Goal: Navigation & Orientation: Find specific page/section

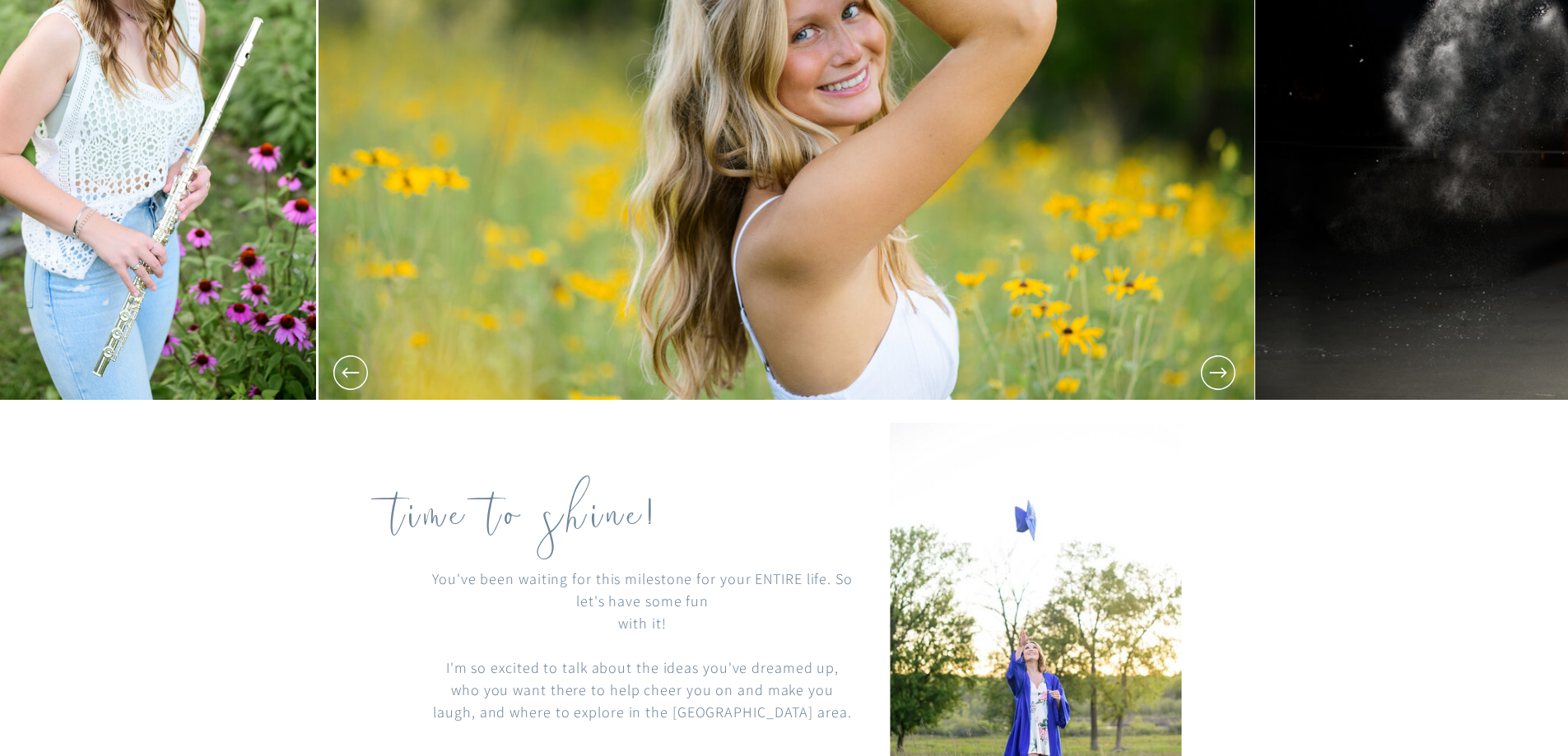
scroll to position [438, 0]
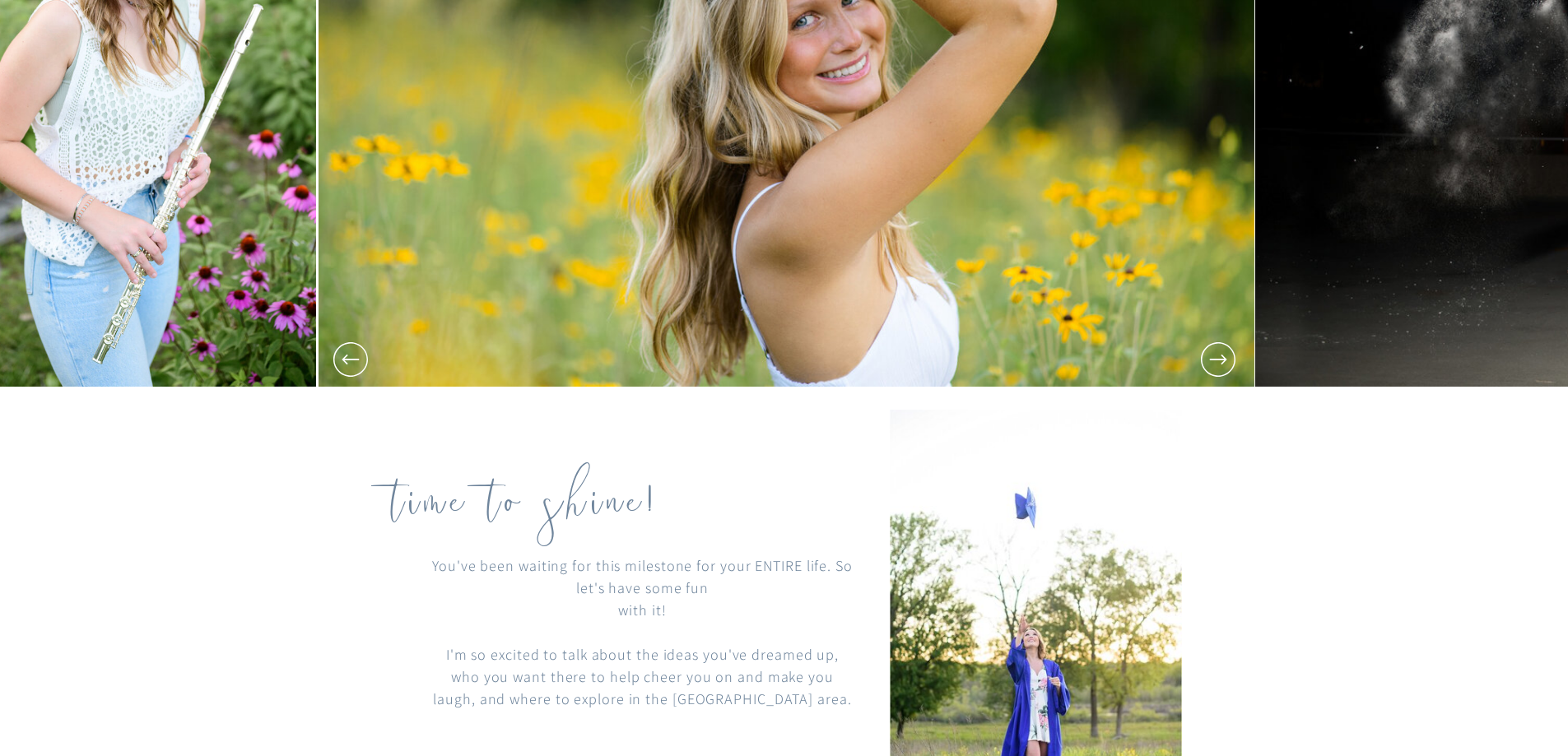
click at [1206, 371] on icon at bounding box center [1218, 359] width 41 height 41
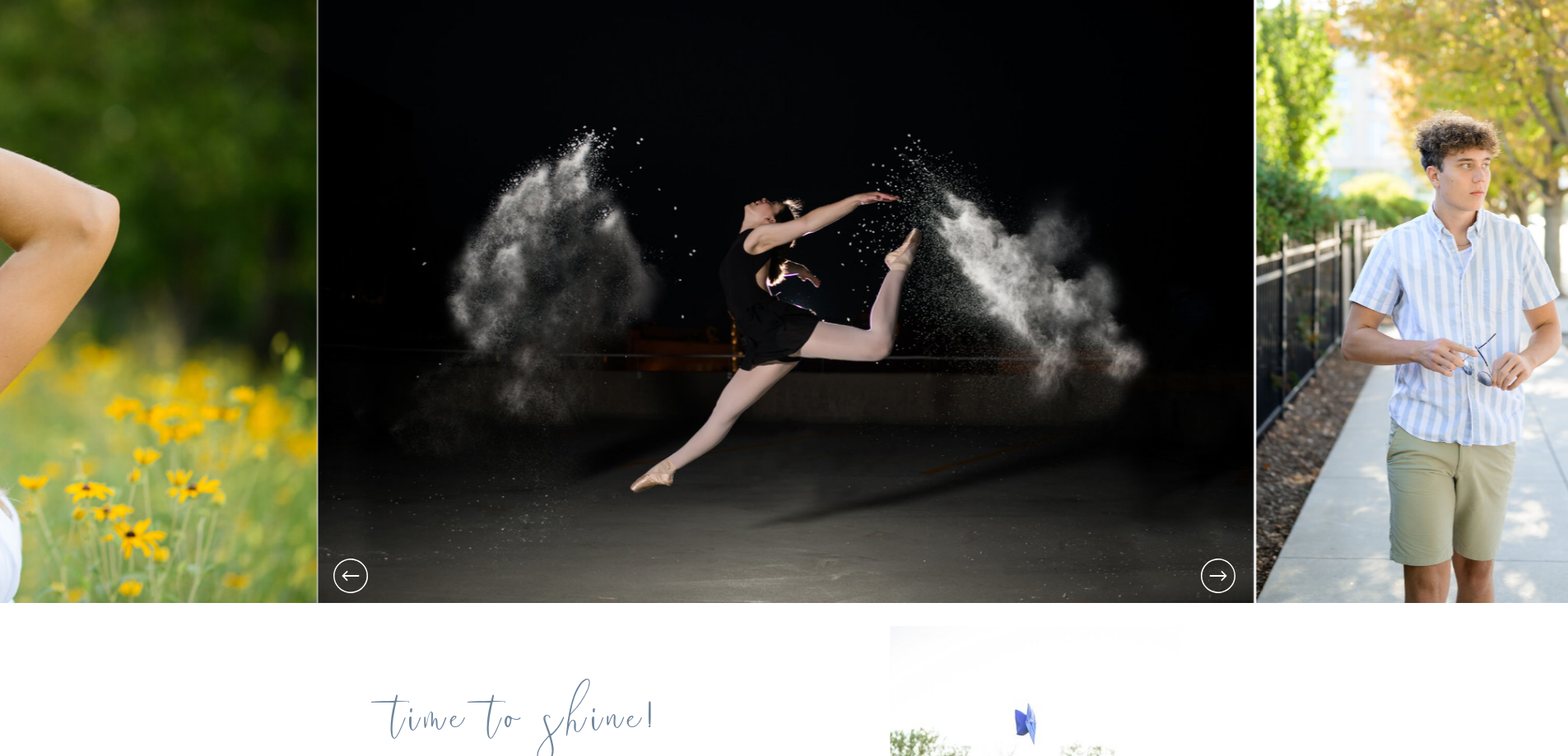
scroll to position [192, 0]
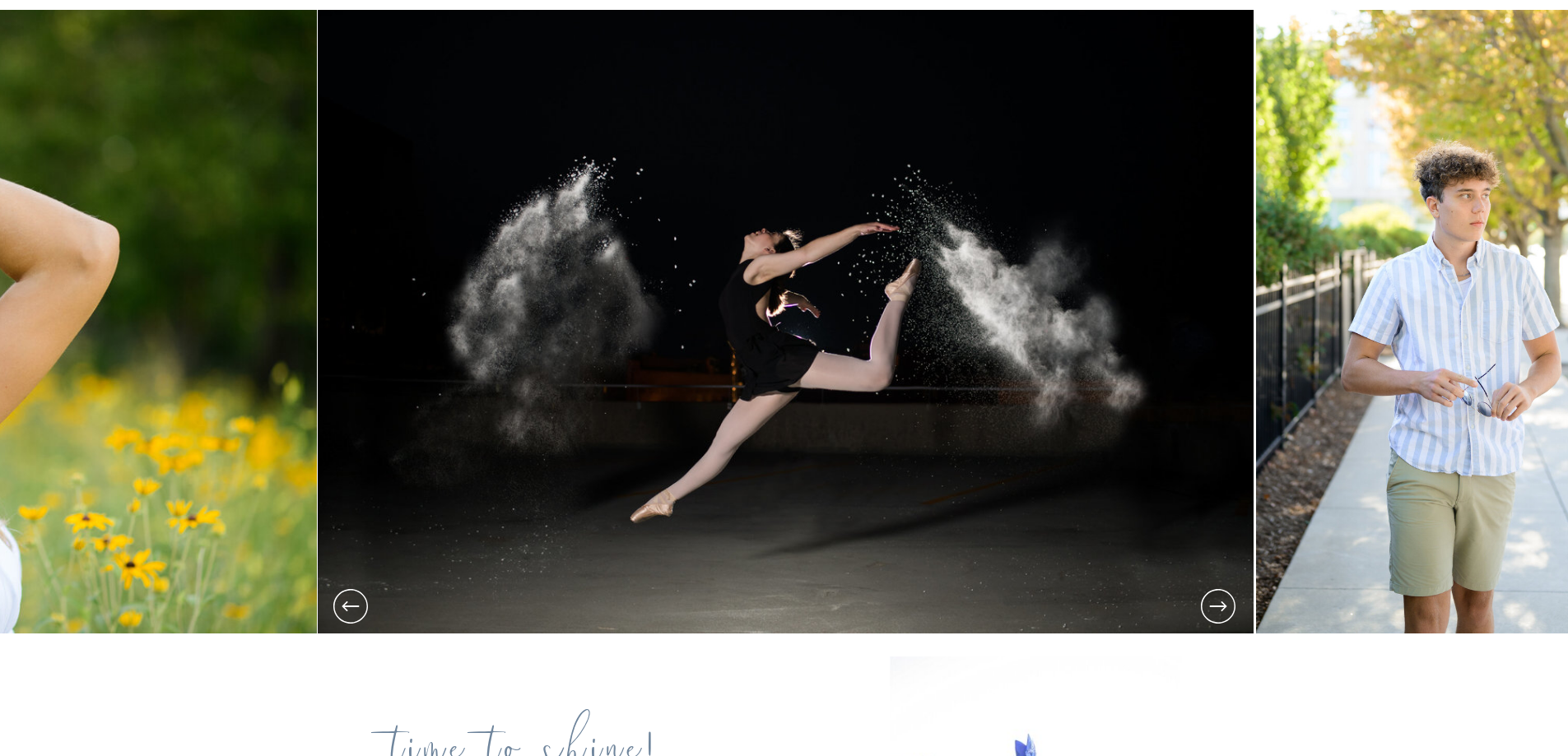
click at [1218, 606] on icon at bounding box center [1218, 606] width 41 height 41
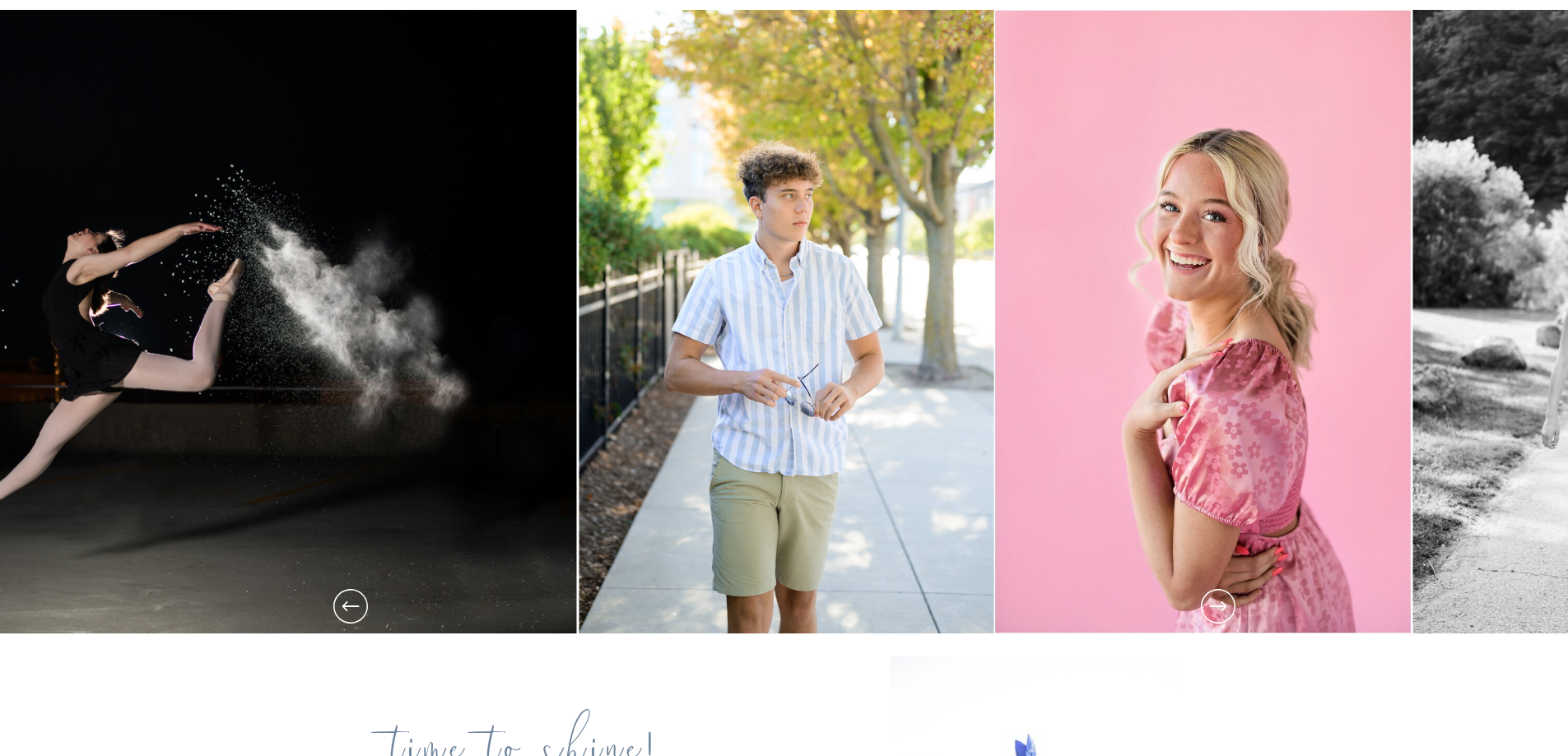
click at [1218, 606] on icon at bounding box center [1218, 606] width 41 height 41
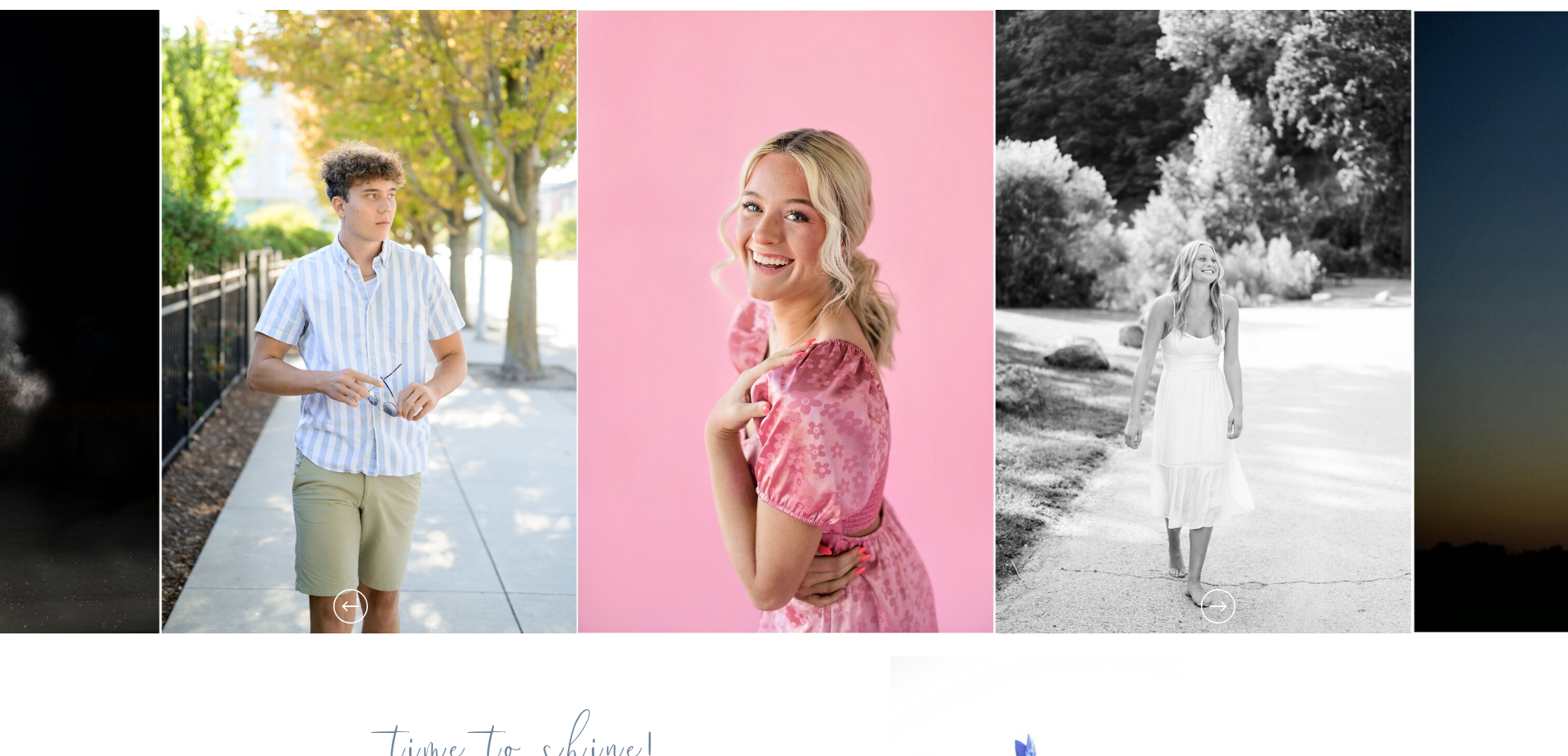
click at [1218, 606] on icon at bounding box center [1218, 606] width 41 height 41
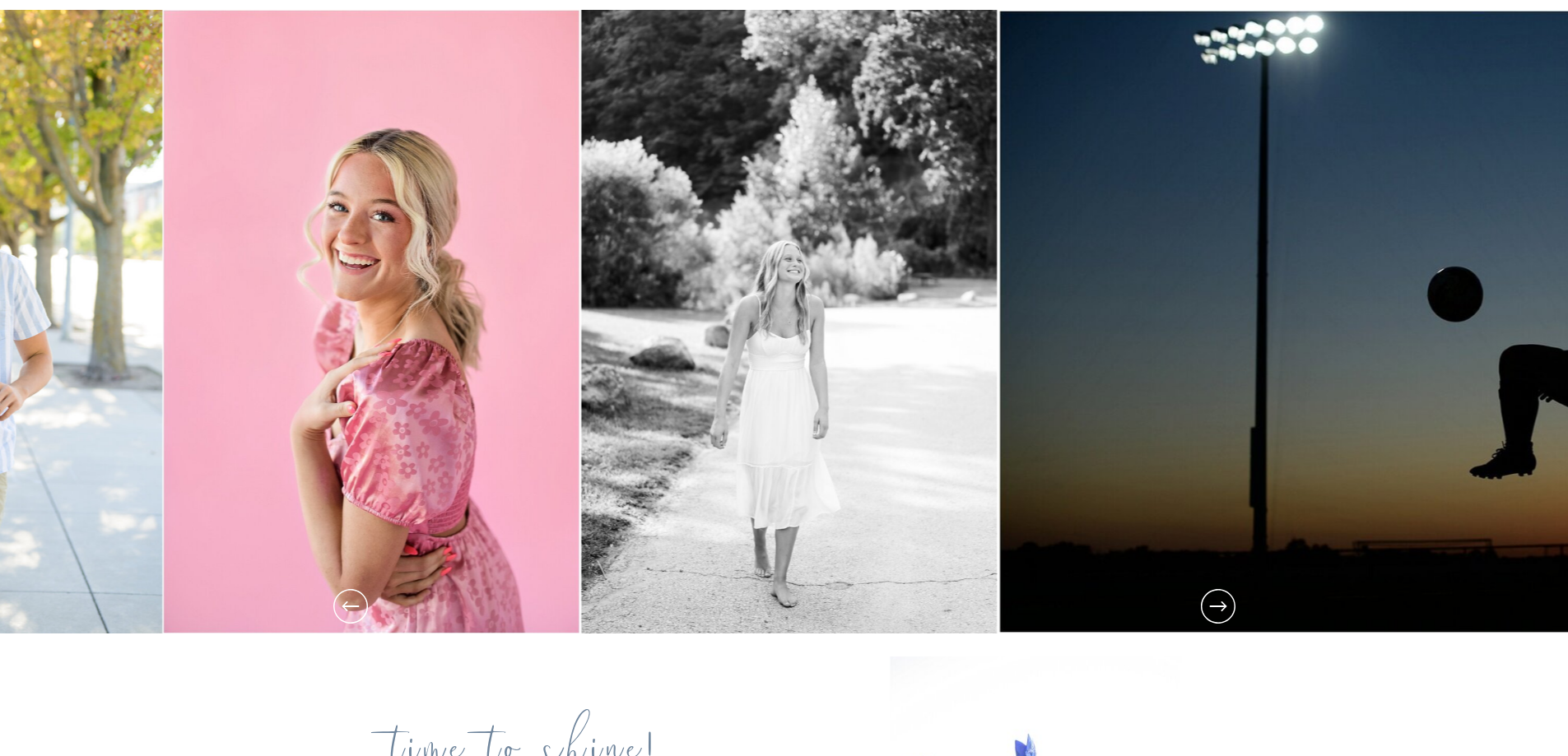
click at [1218, 606] on icon at bounding box center [1218, 606] width 41 height 41
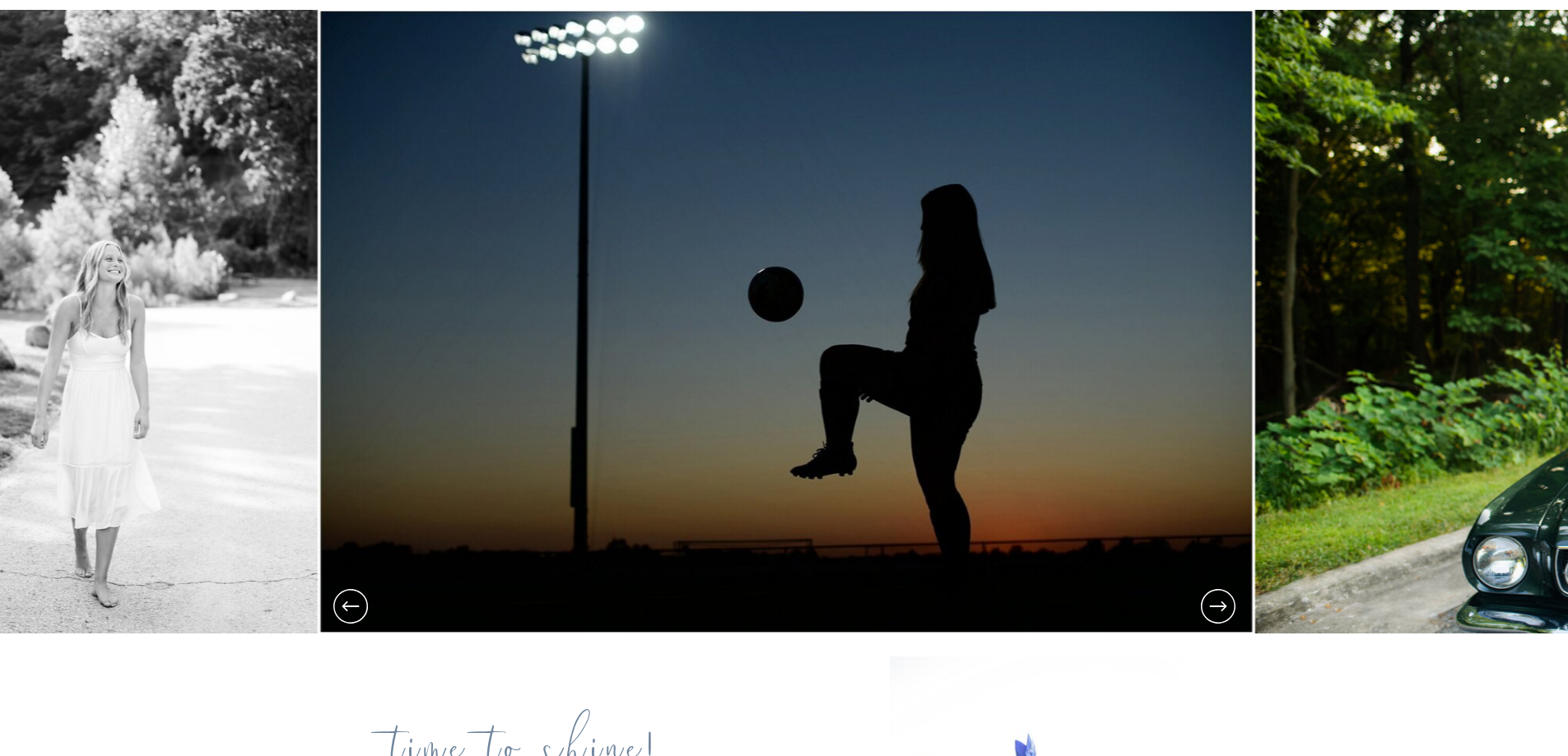
click at [1218, 606] on icon at bounding box center [1218, 606] width 41 height 41
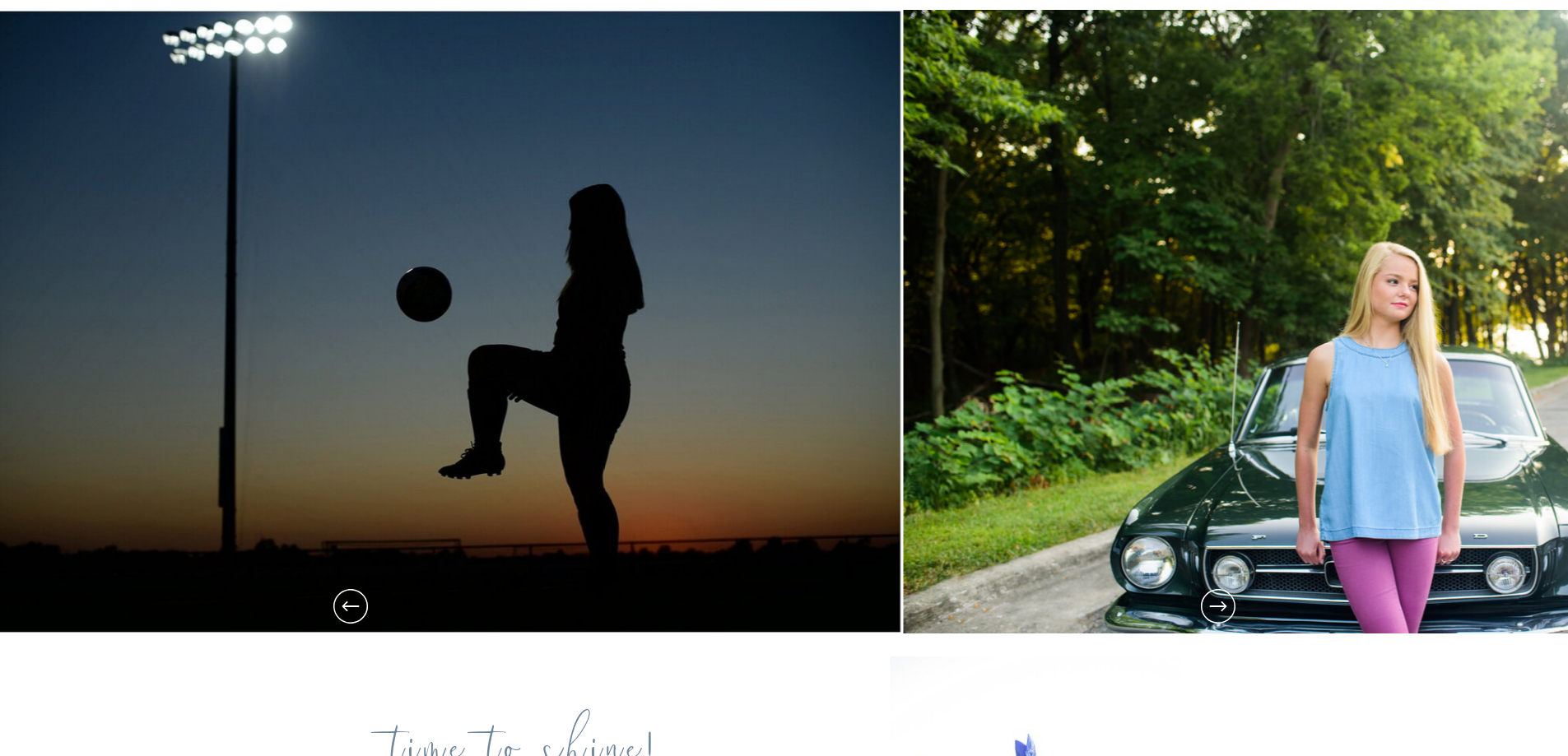
click at [1218, 606] on icon at bounding box center [1218, 606] width 41 height 41
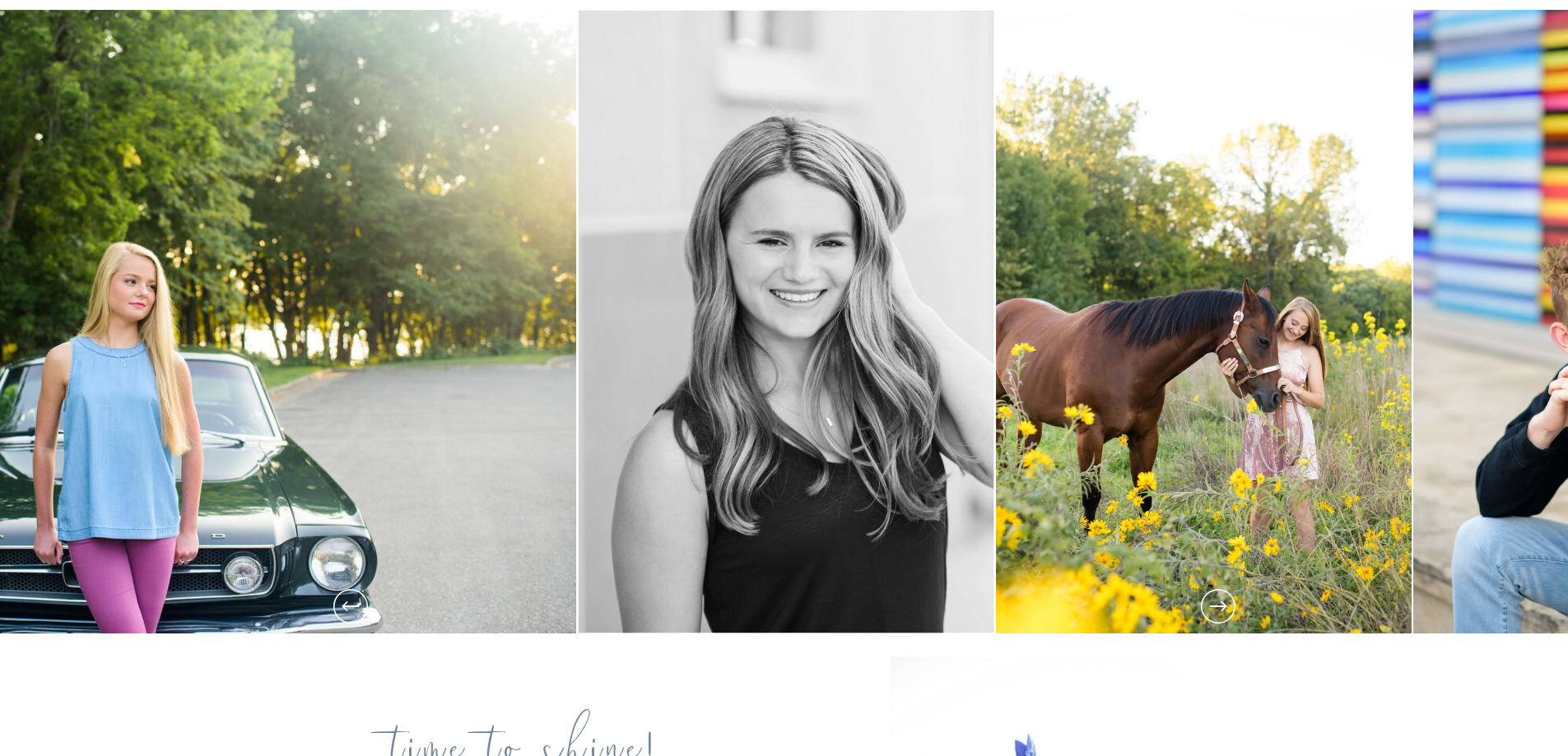
click at [1218, 606] on icon at bounding box center [1218, 606] width 41 height 41
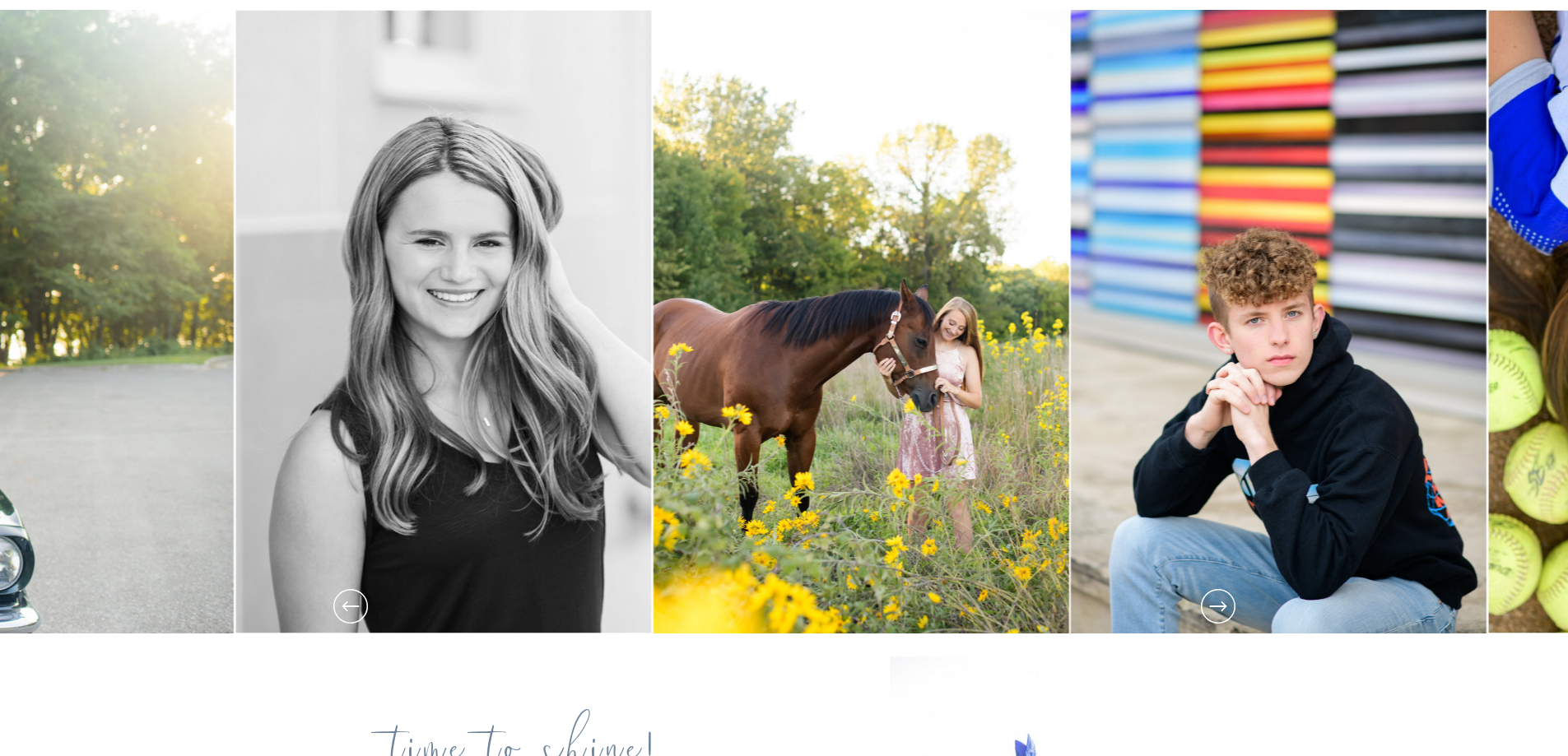
click at [1218, 606] on icon at bounding box center [1218, 606] width 41 height 41
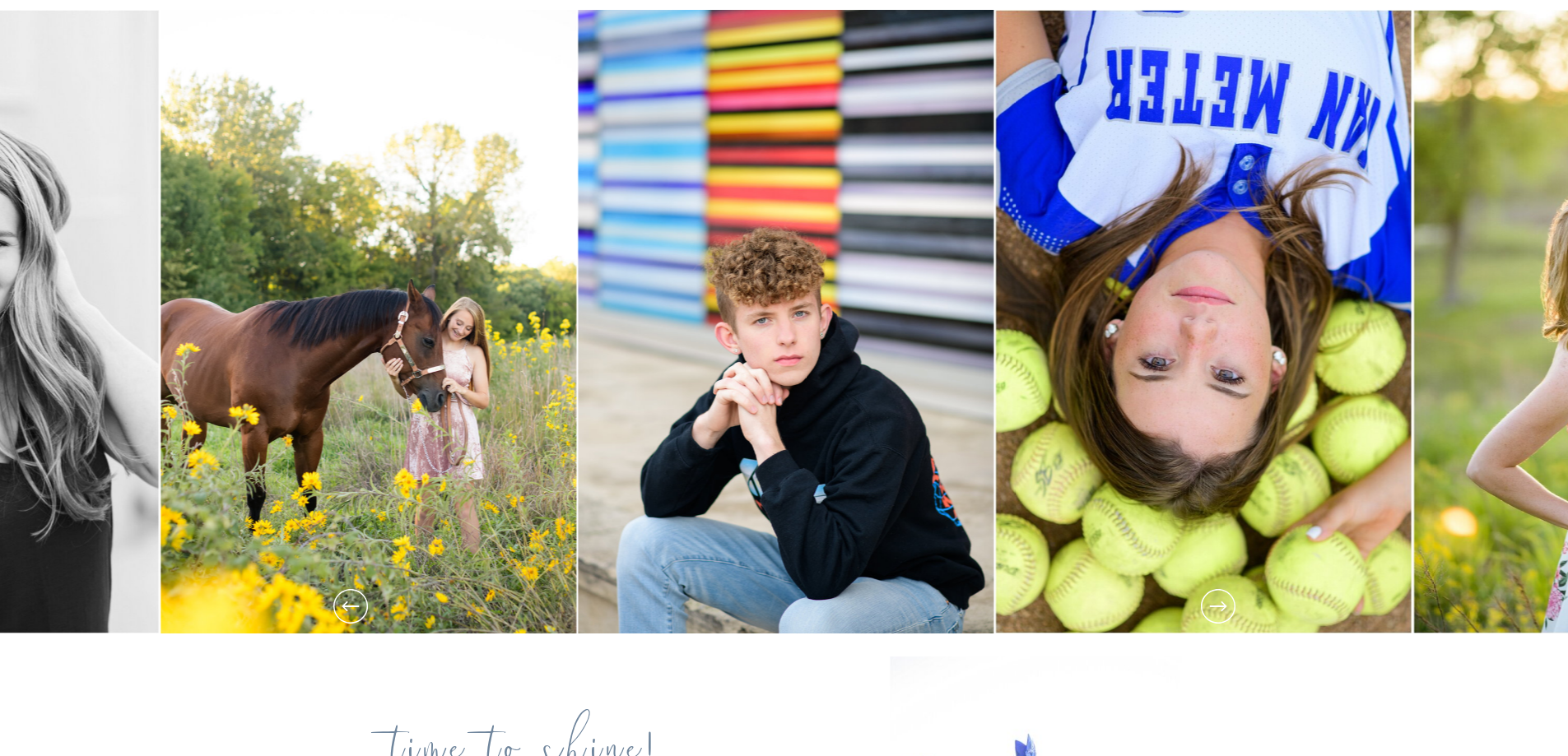
click at [1218, 606] on icon at bounding box center [1218, 606] width 41 height 41
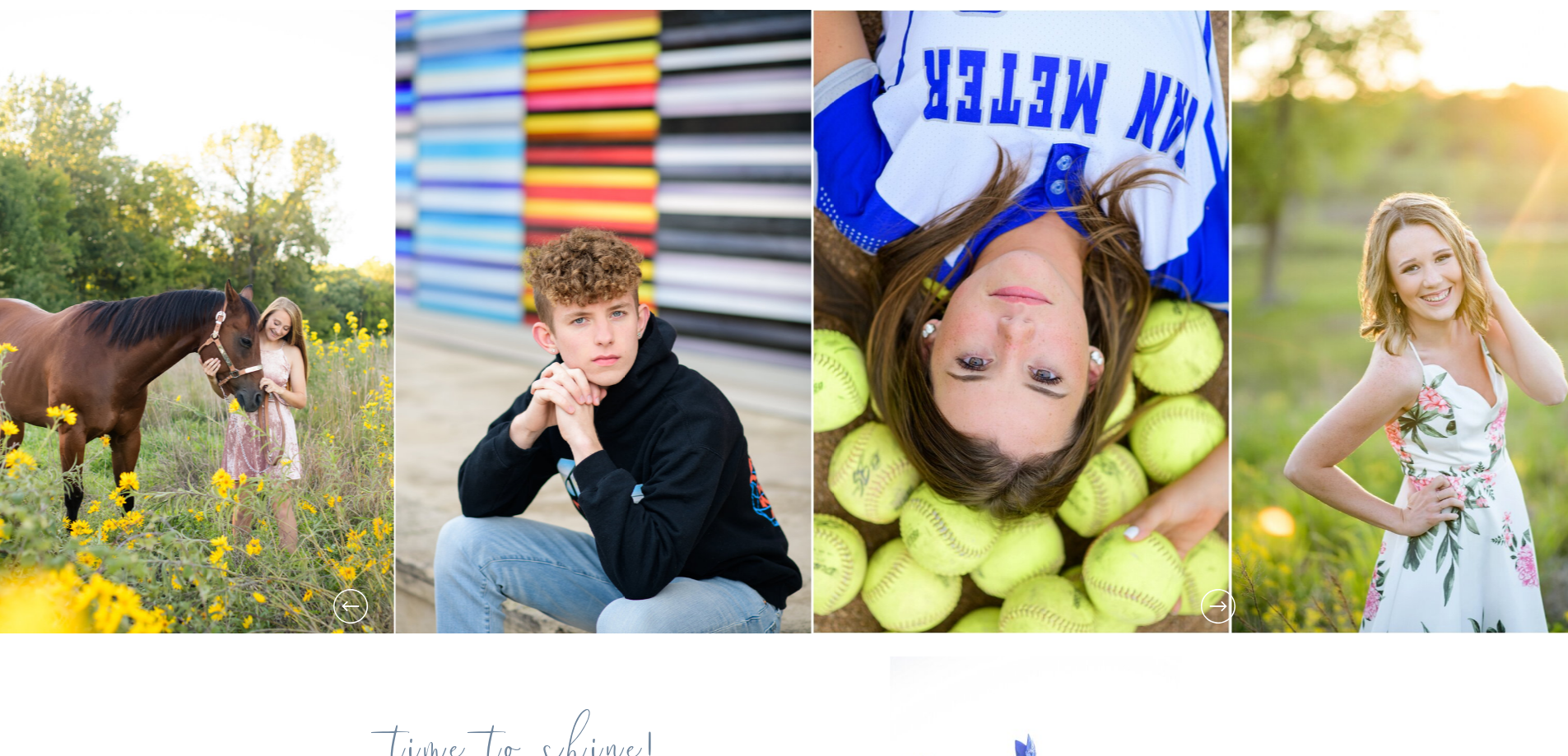
click at [1218, 606] on icon at bounding box center [1218, 606] width 41 height 41
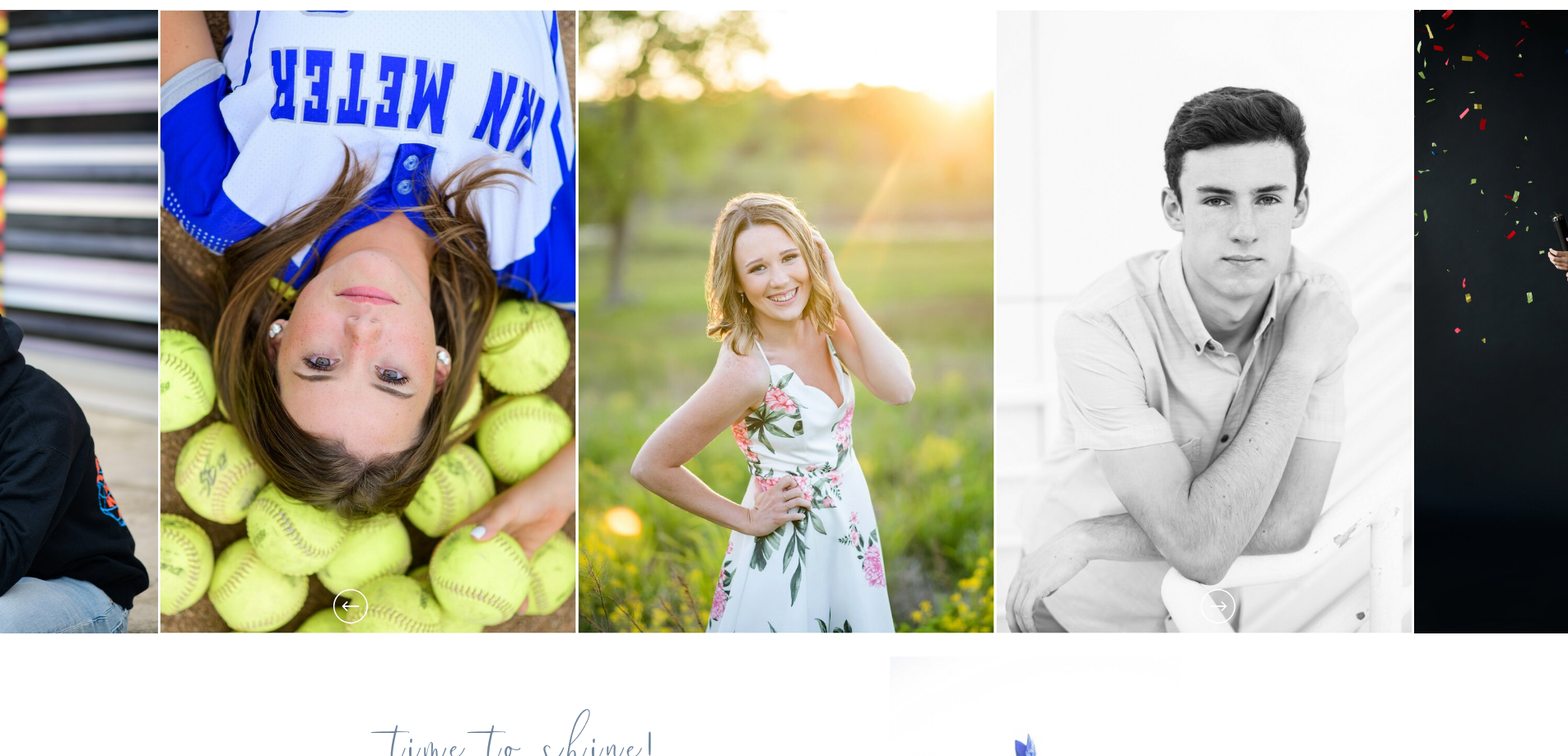
click at [1224, 610] on icon at bounding box center [1218, 606] width 41 height 41
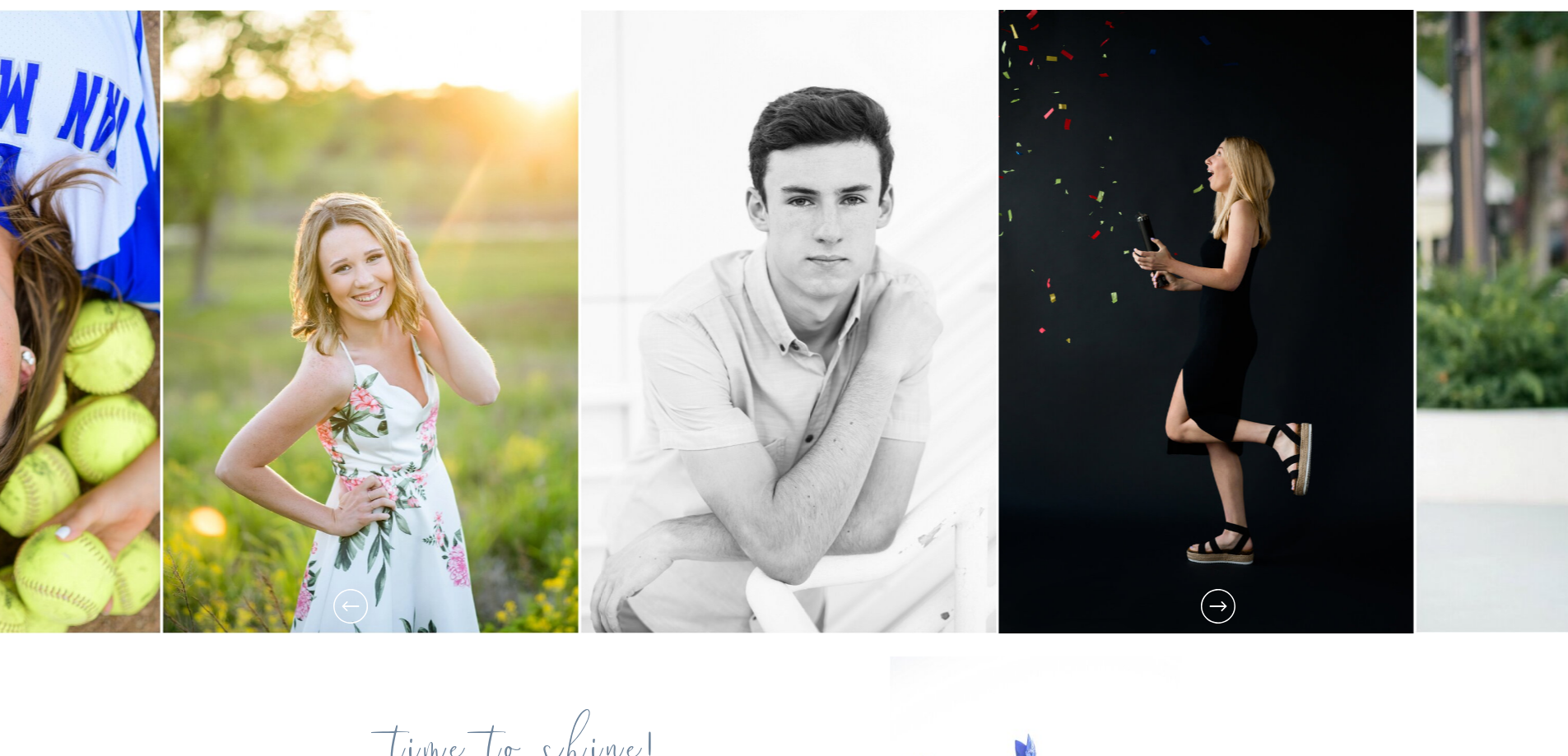
click at [1224, 610] on icon at bounding box center [1218, 606] width 41 height 41
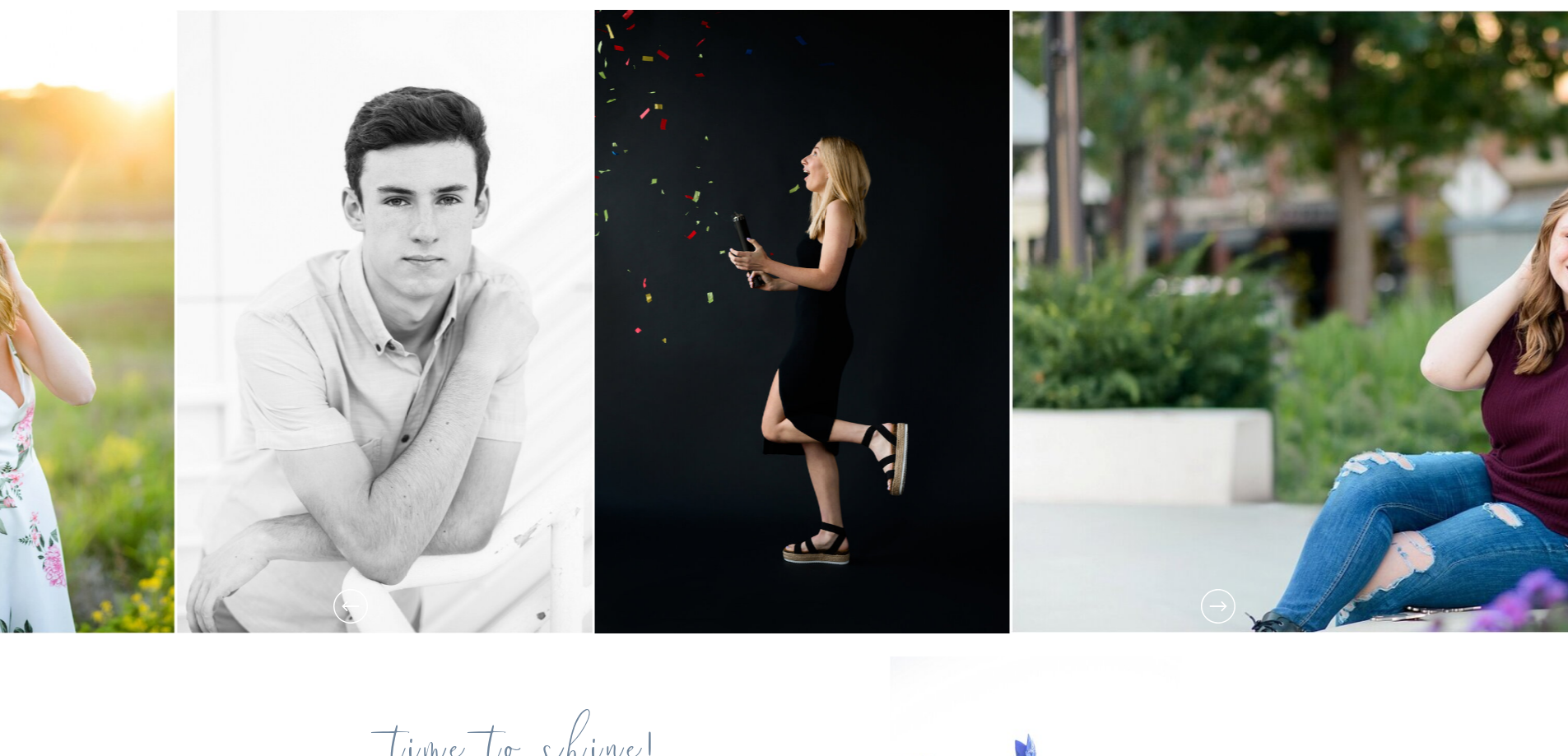
click at [1224, 610] on icon at bounding box center [1218, 606] width 41 height 41
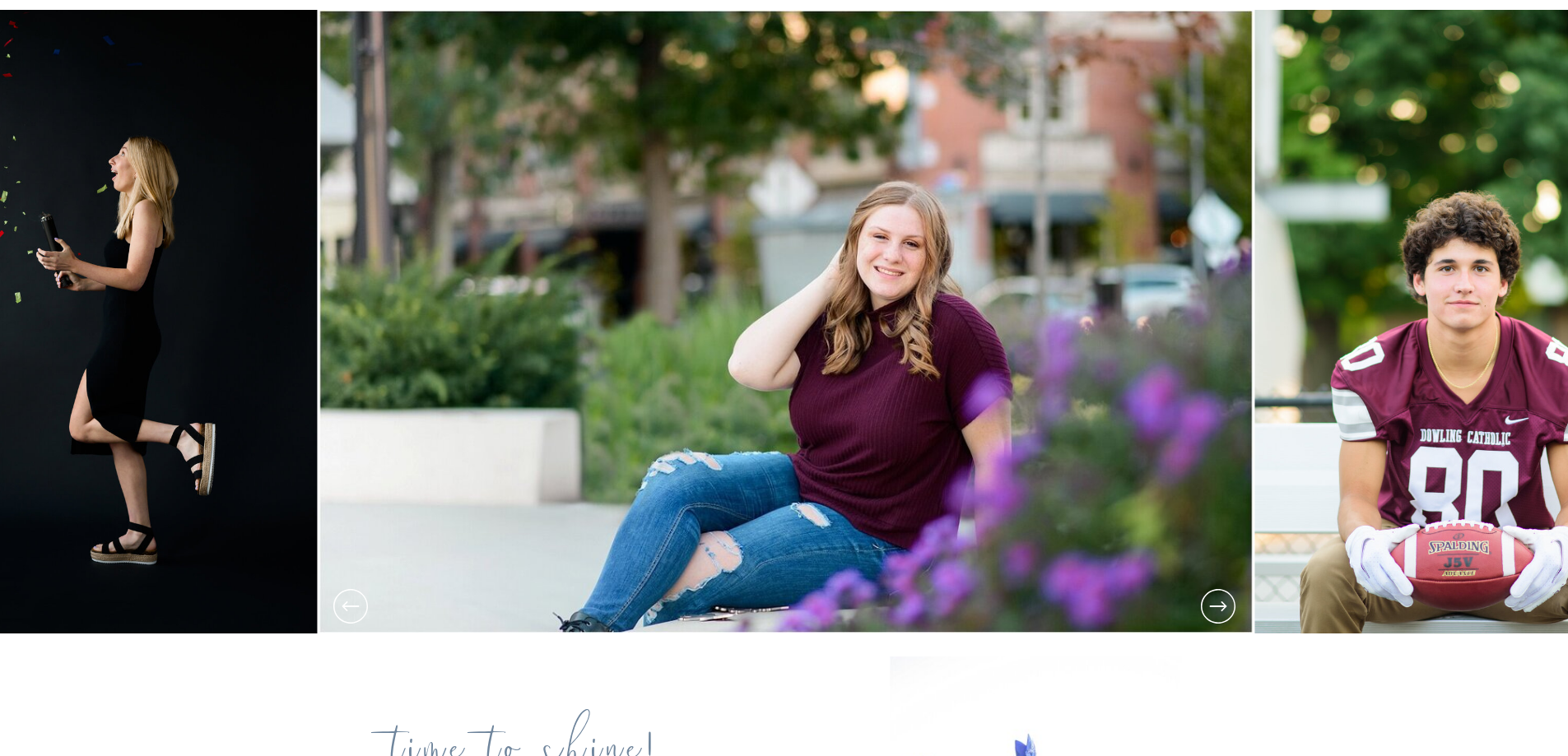
click at [1224, 610] on icon at bounding box center [1218, 606] width 41 height 41
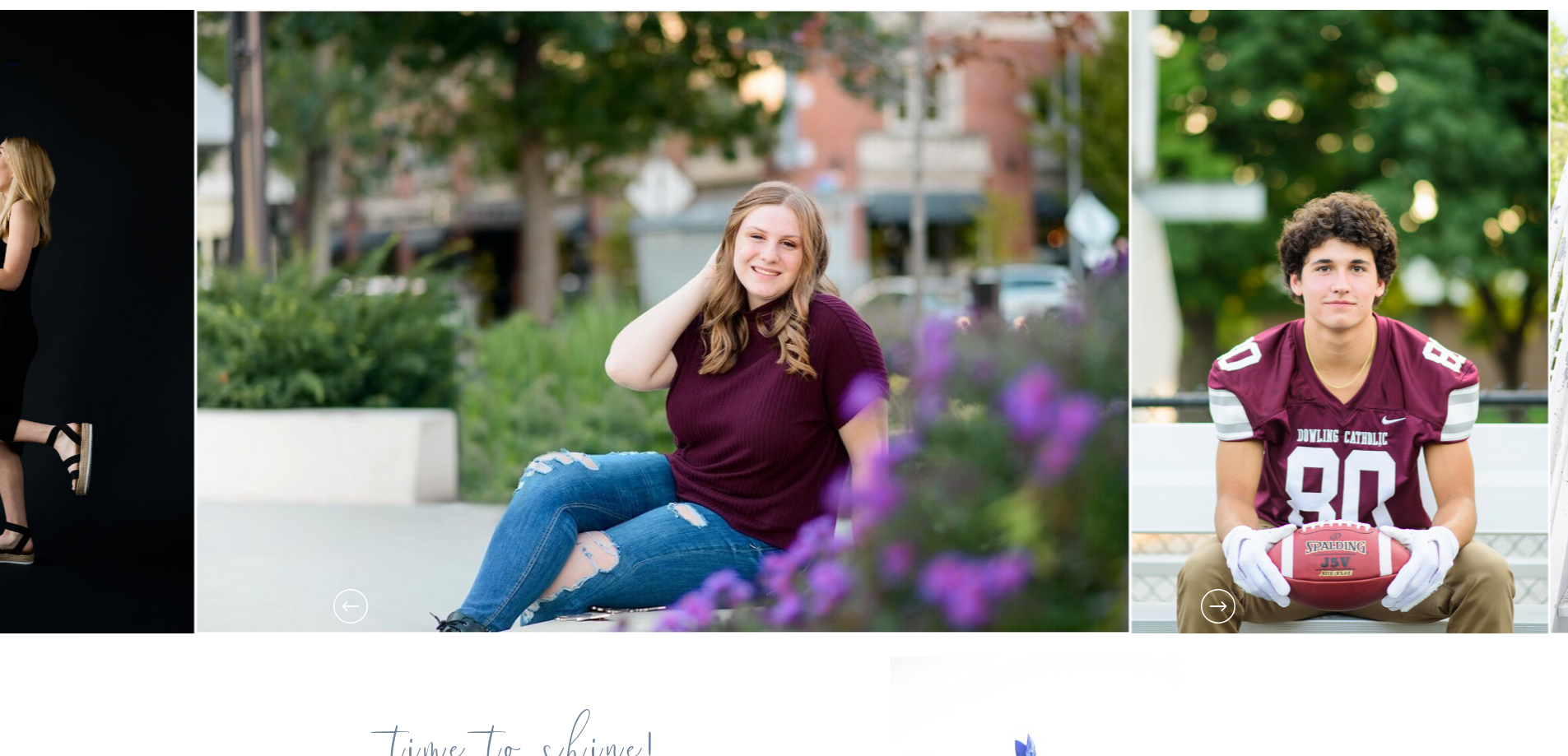
click at [1224, 610] on icon at bounding box center [1218, 606] width 41 height 41
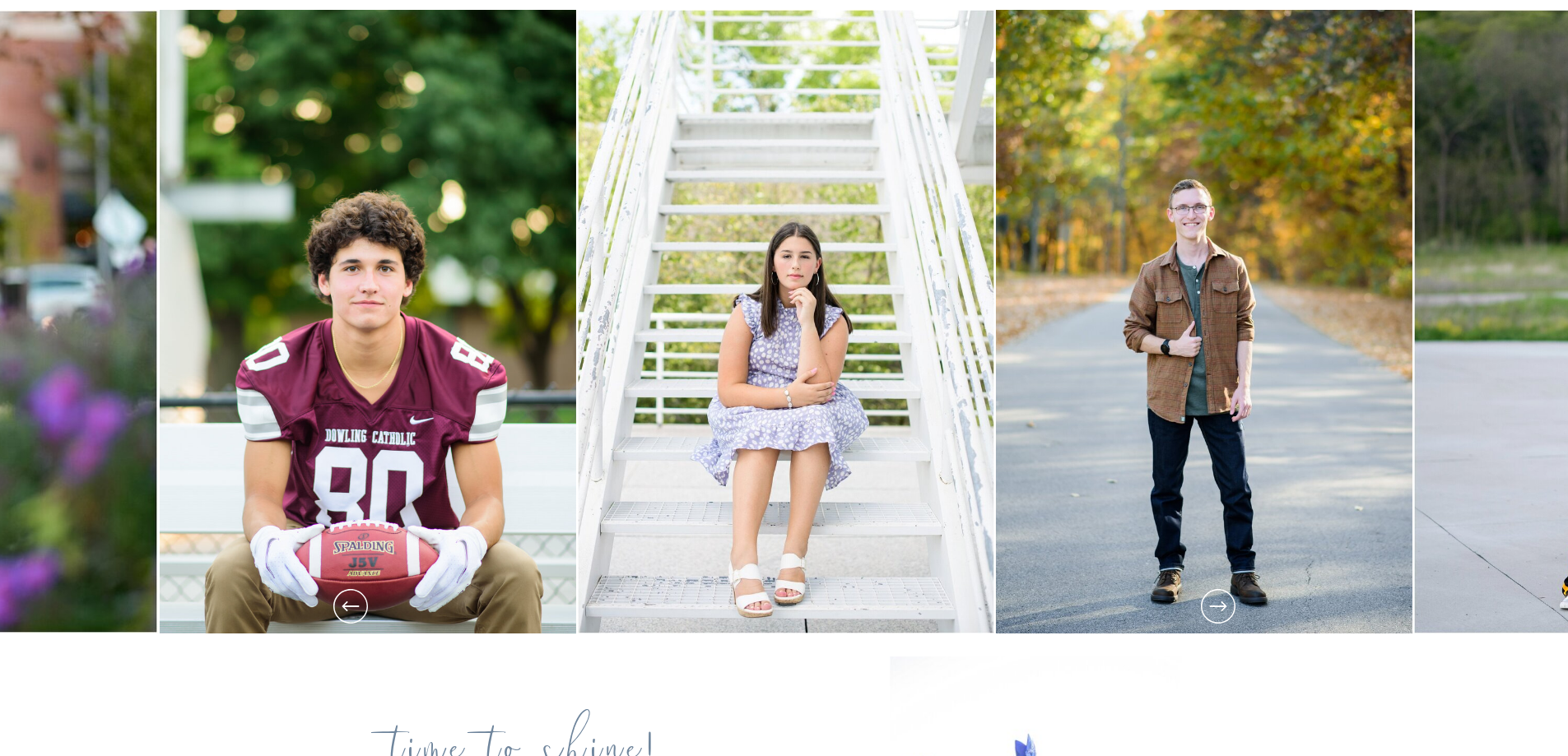
click at [1224, 610] on icon at bounding box center [1218, 606] width 41 height 41
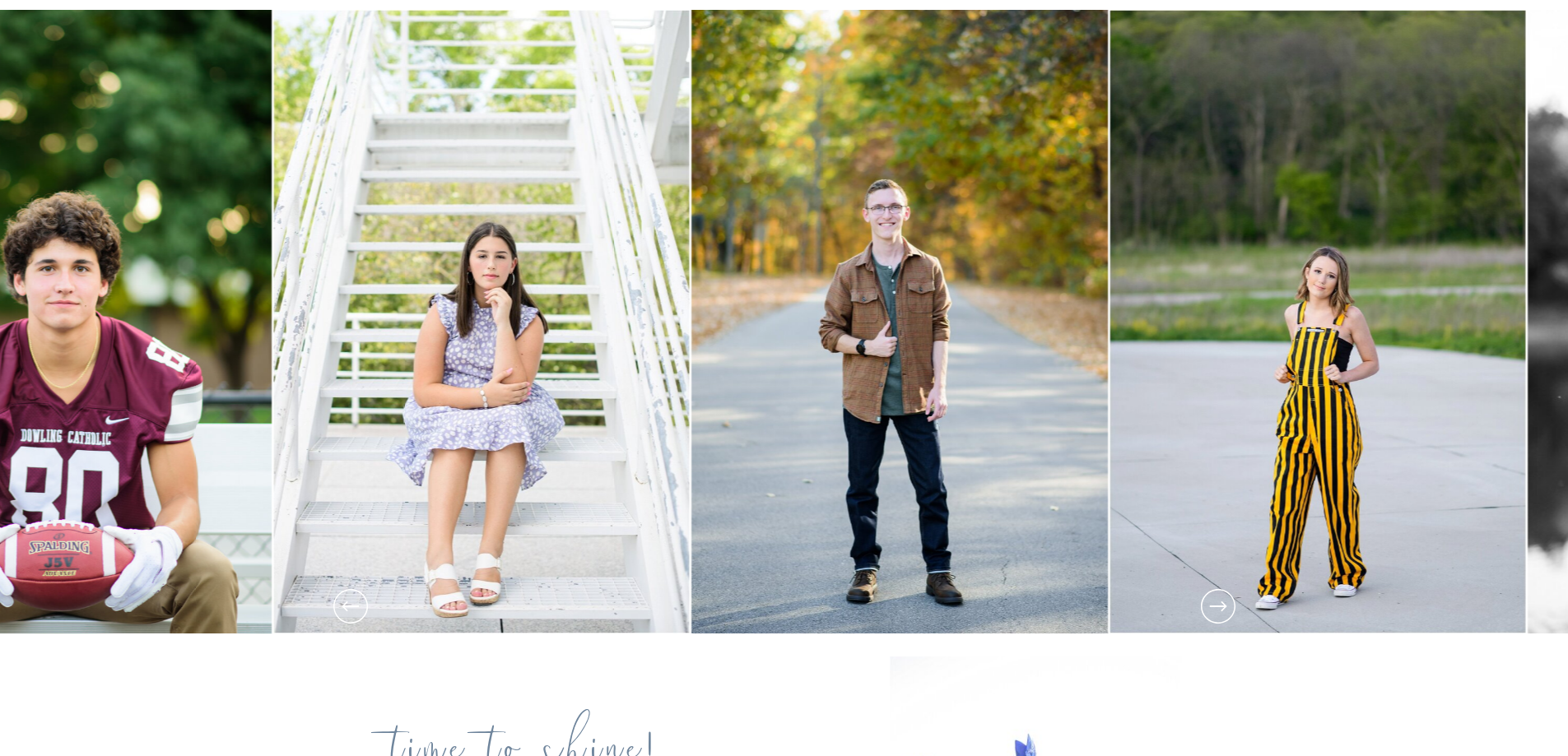
click at [1224, 610] on icon at bounding box center [1218, 606] width 41 height 41
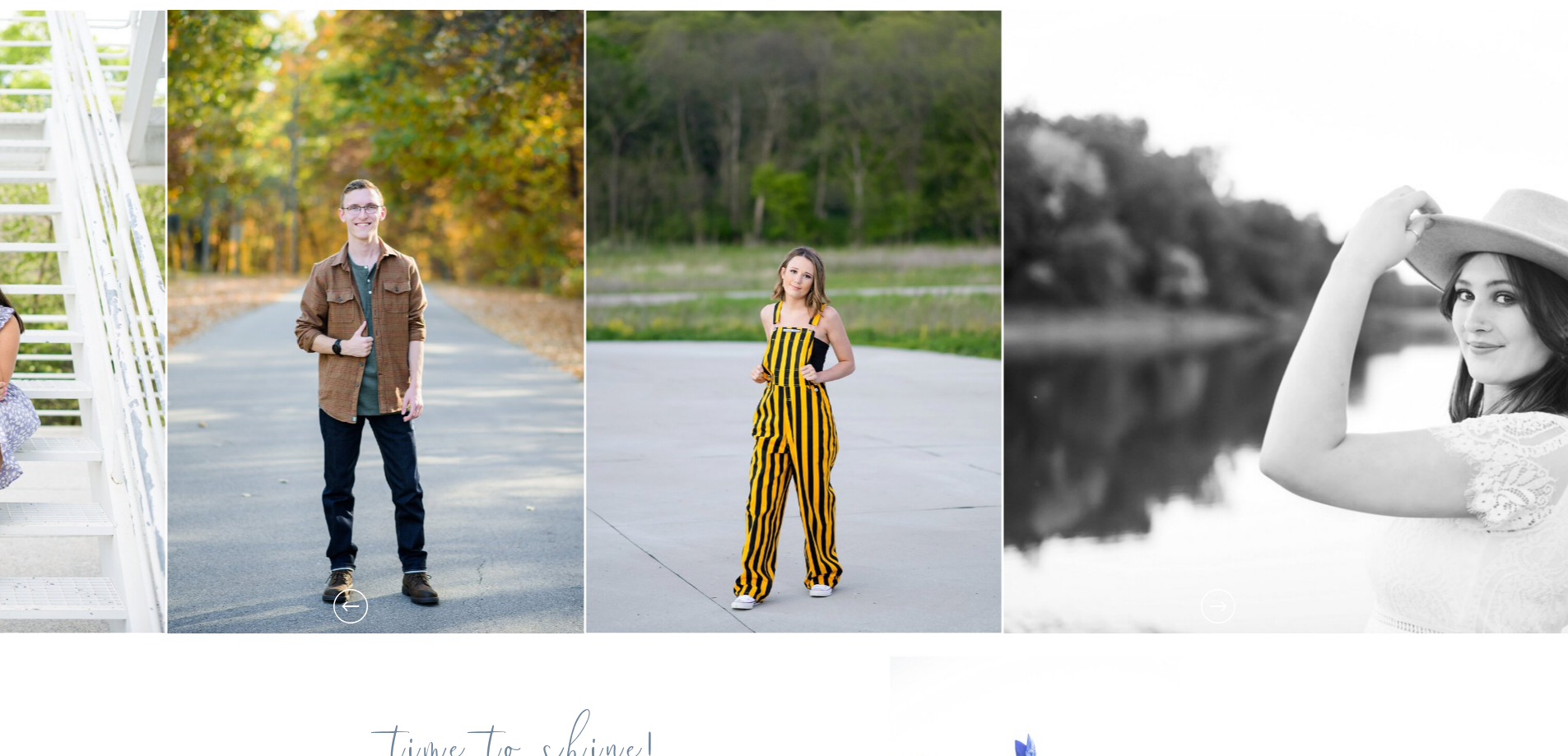
click at [1224, 610] on icon at bounding box center [1218, 606] width 41 height 41
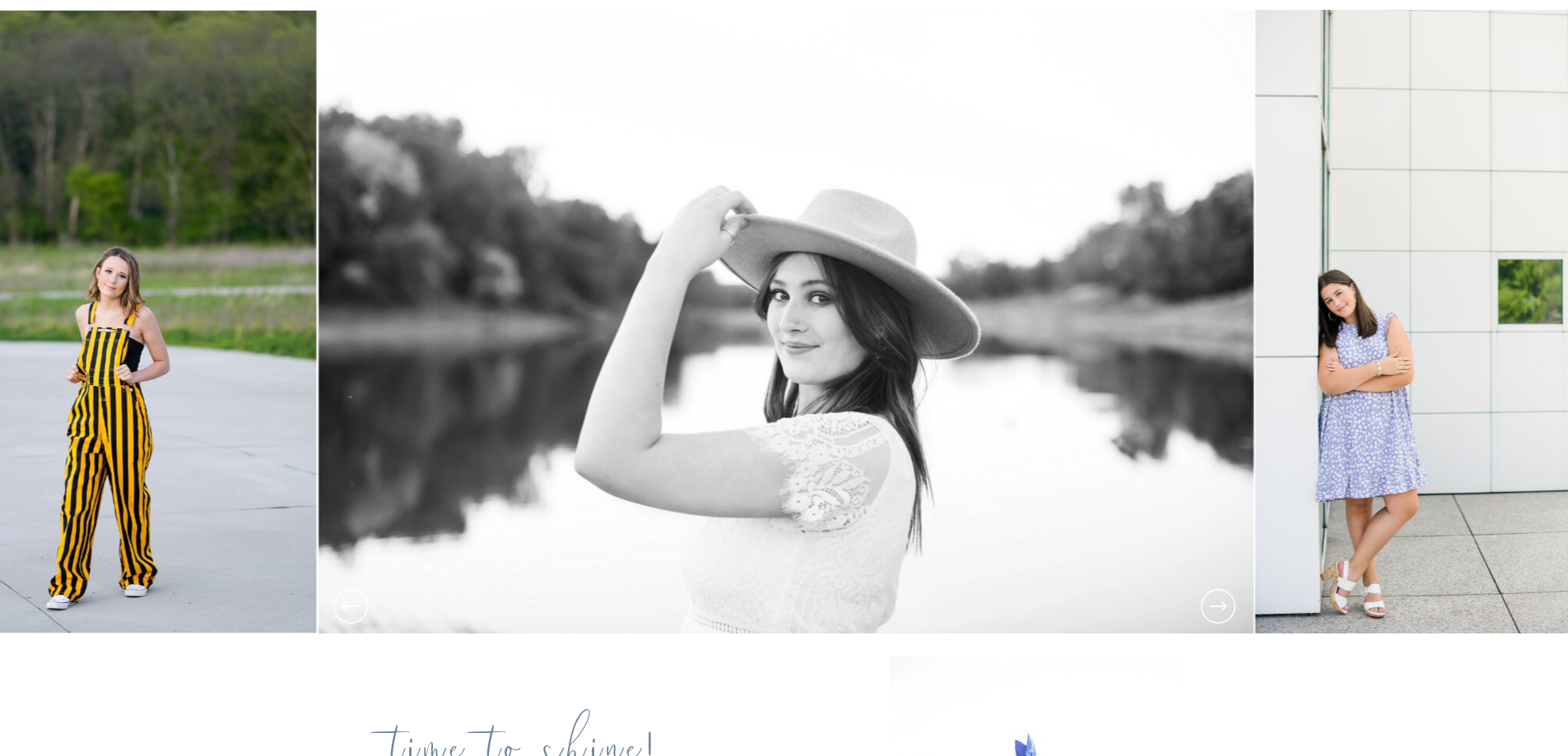
click at [1224, 610] on icon at bounding box center [1218, 606] width 41 height 41
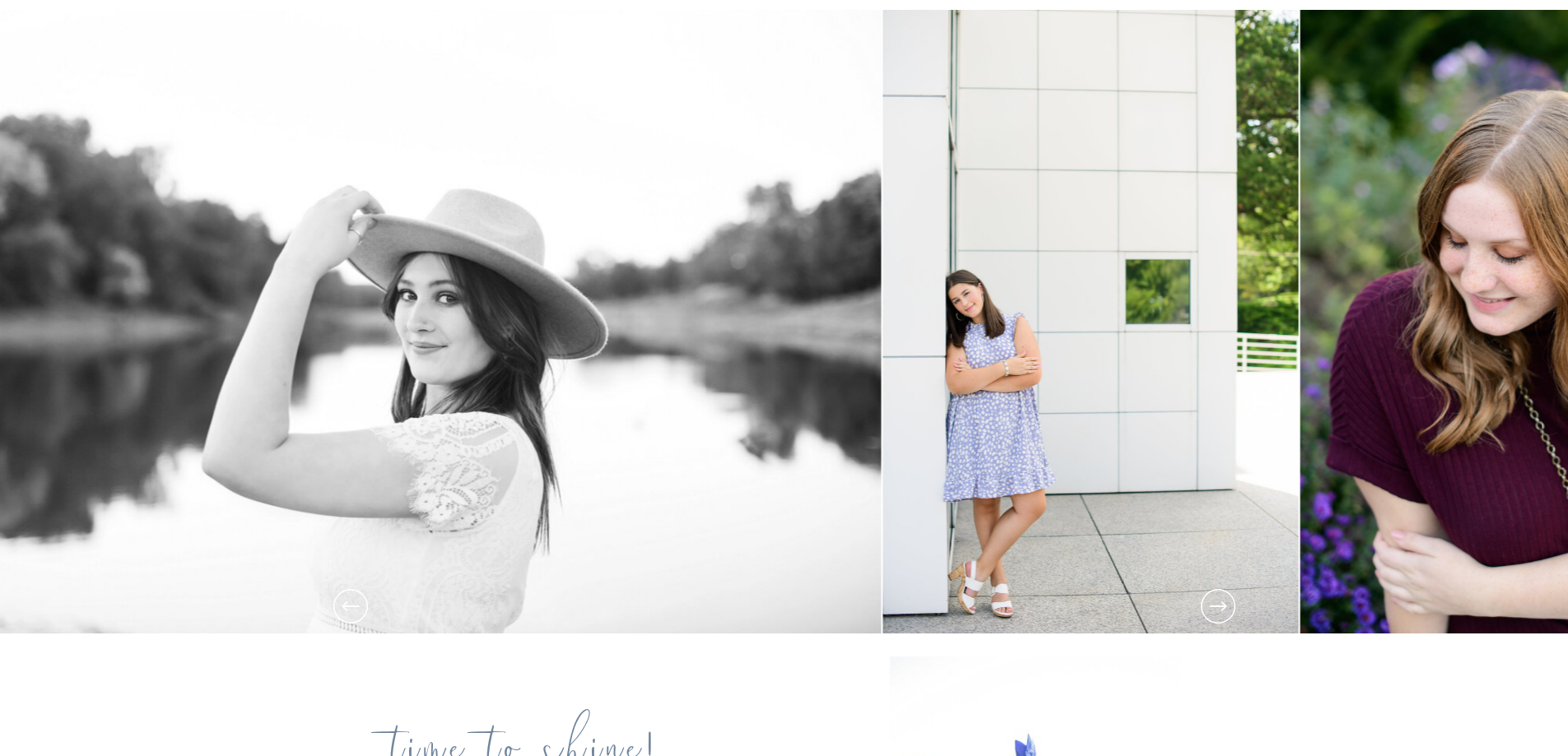
click at [1224, 610] on icon at bounding box center [1218, 606] width 41 height 41
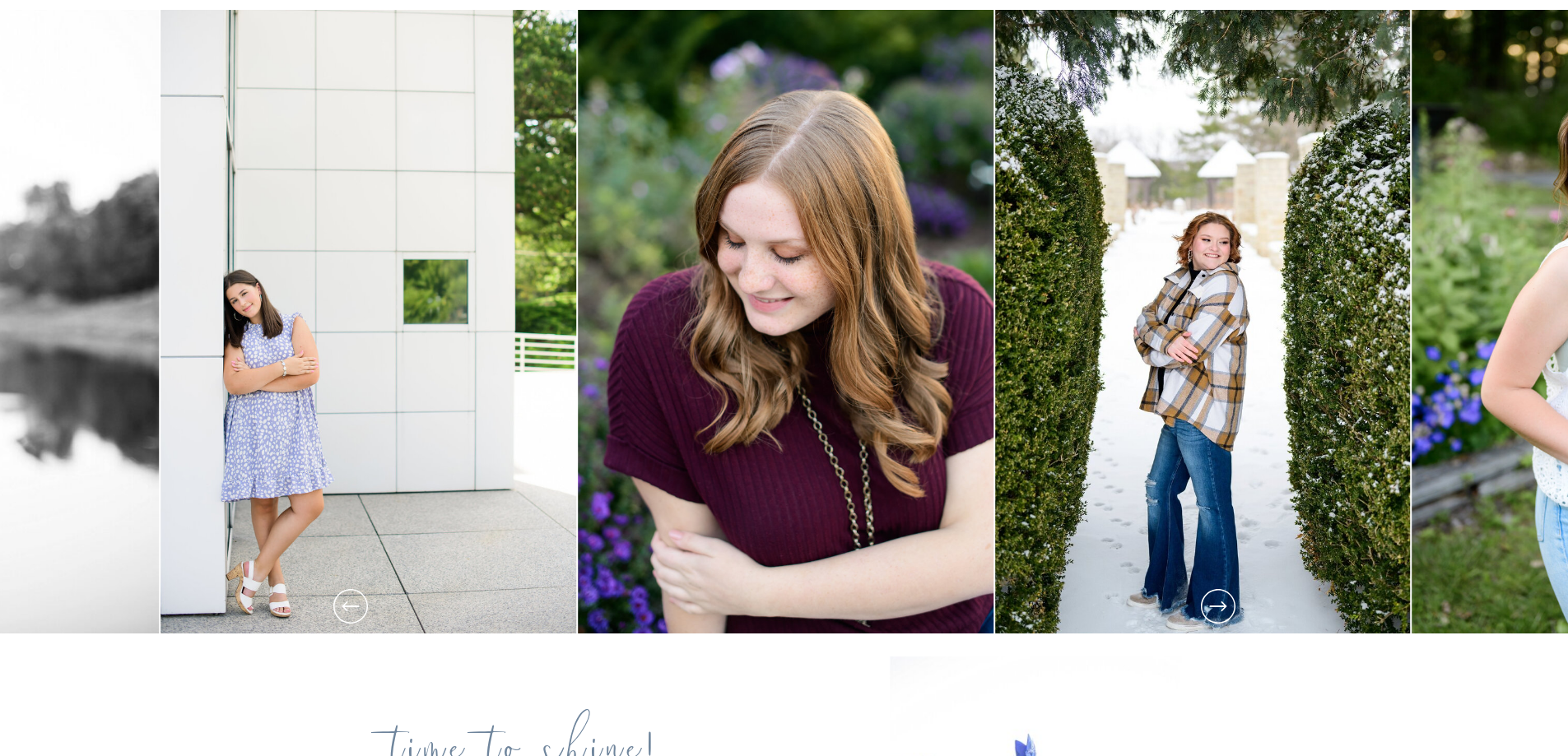
click at [1224, 610] on icon at bounding box center [1218, 606] width 41 height 41
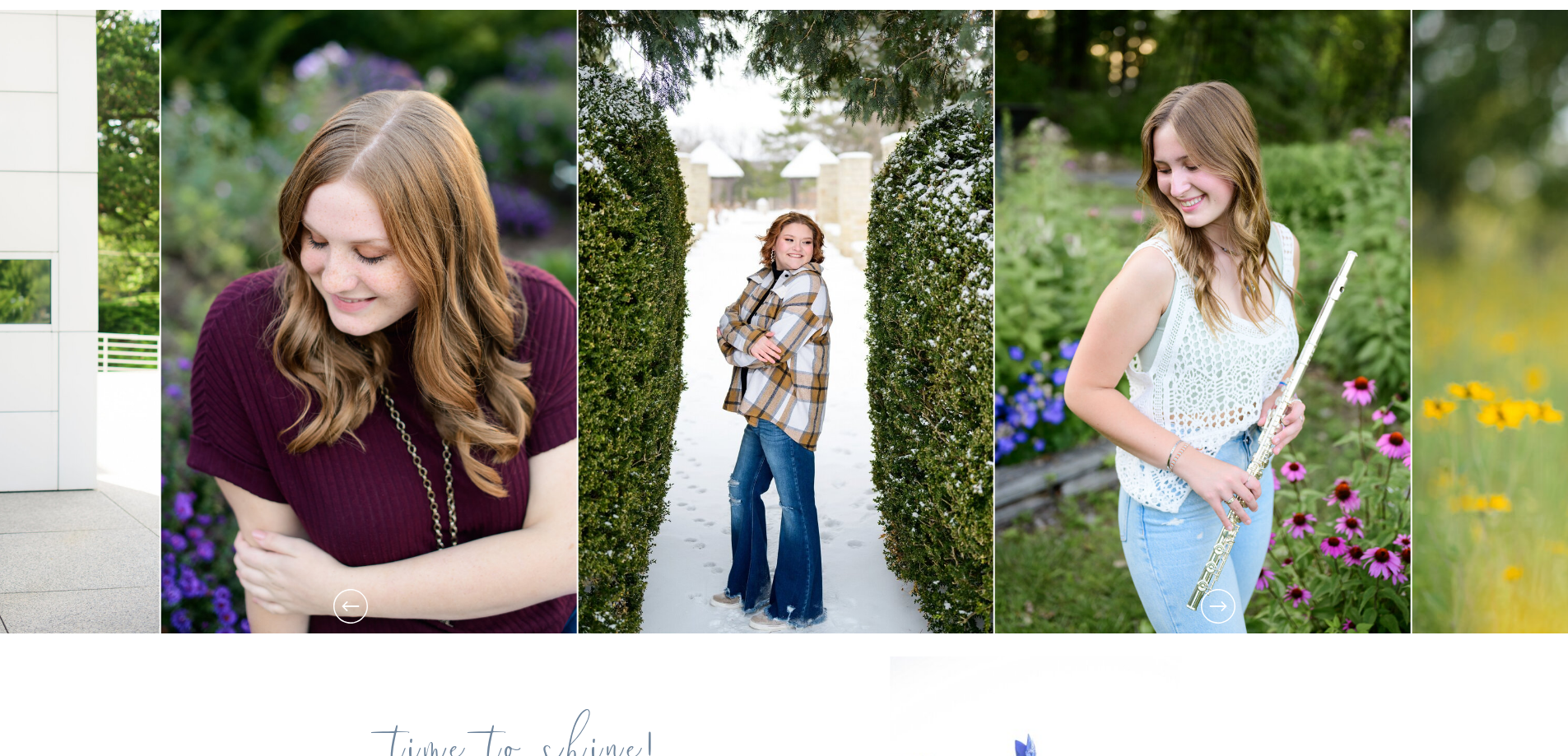
click at [1224, 610] on icon at bounding box center [1218, 606] width 41 height 41
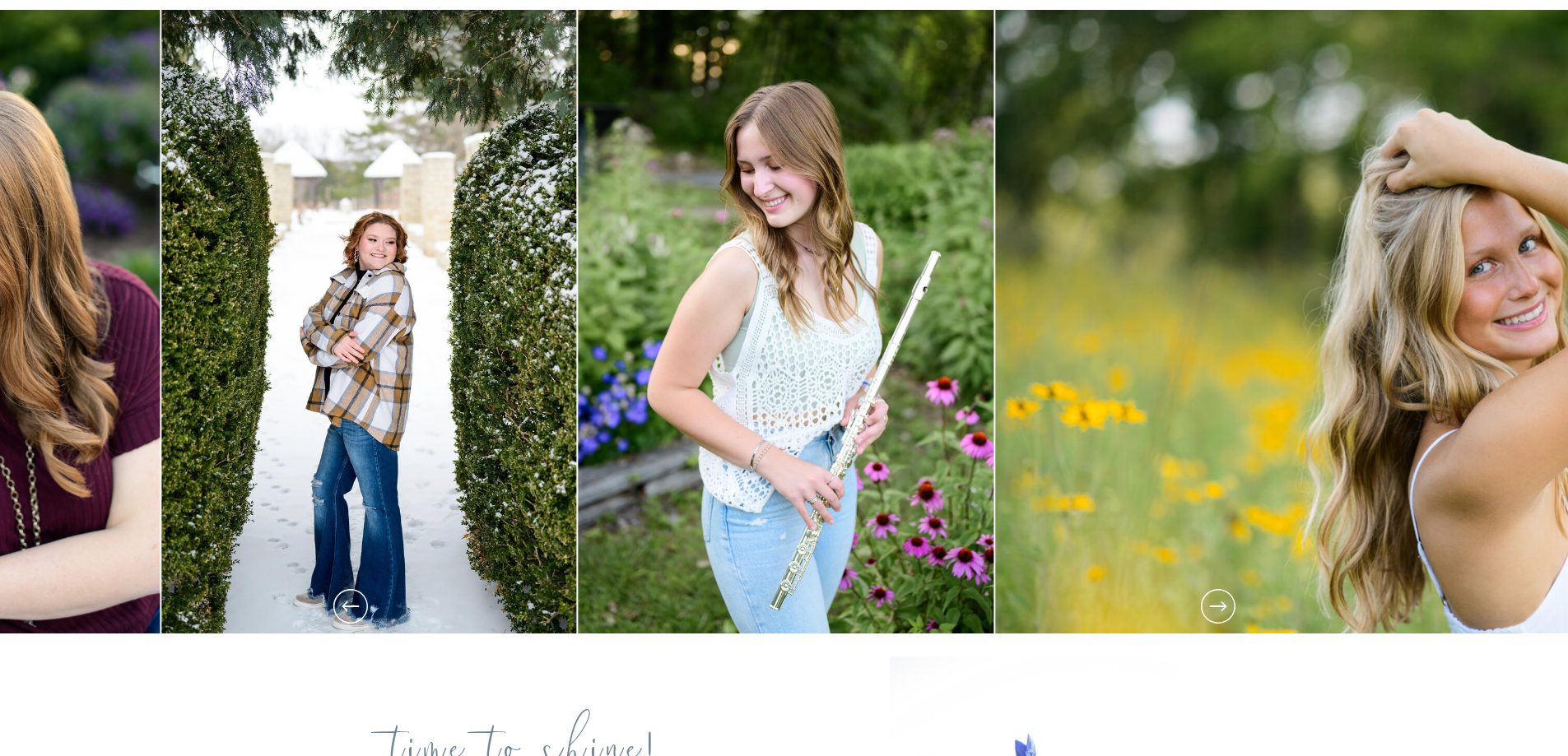
click at [1224, 610] on icon at bounding box center [1218, 606] width 41 height 41
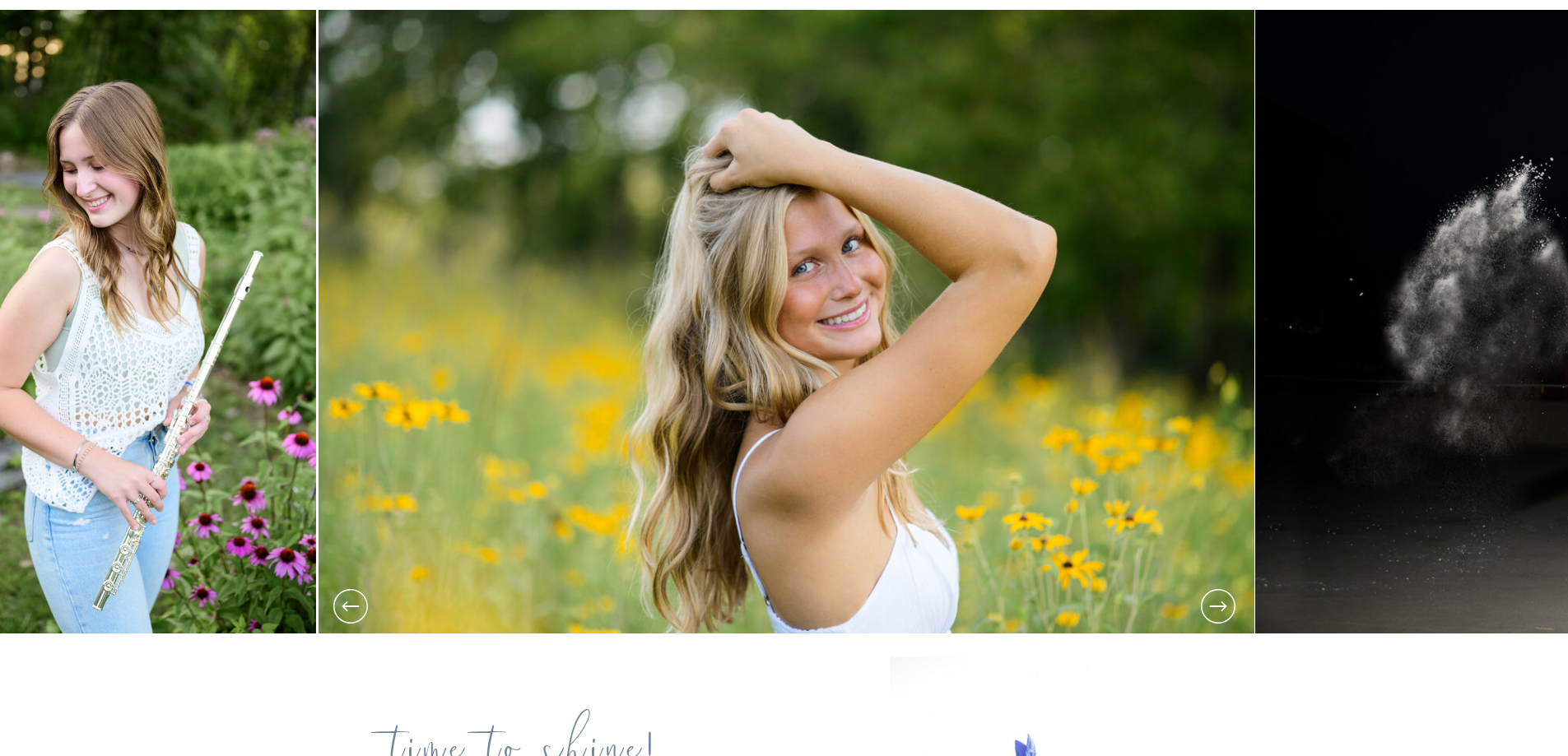
click at [1224, 610] on icon at bounding box center [1218, 606] width 41 height 41
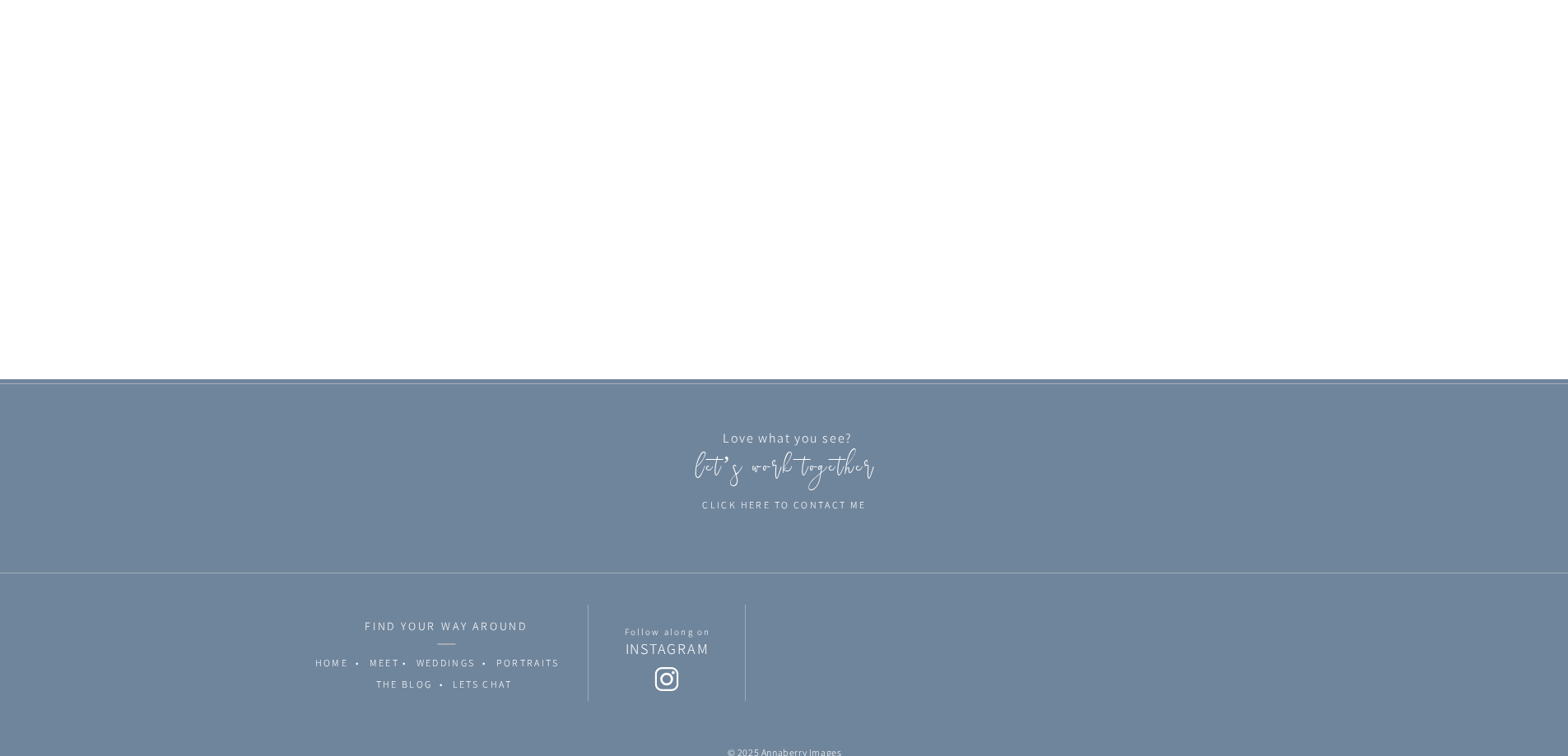
scroll to position [3288, 0]
